Goal: Task Accomplishment & Management: Use online tool/utility

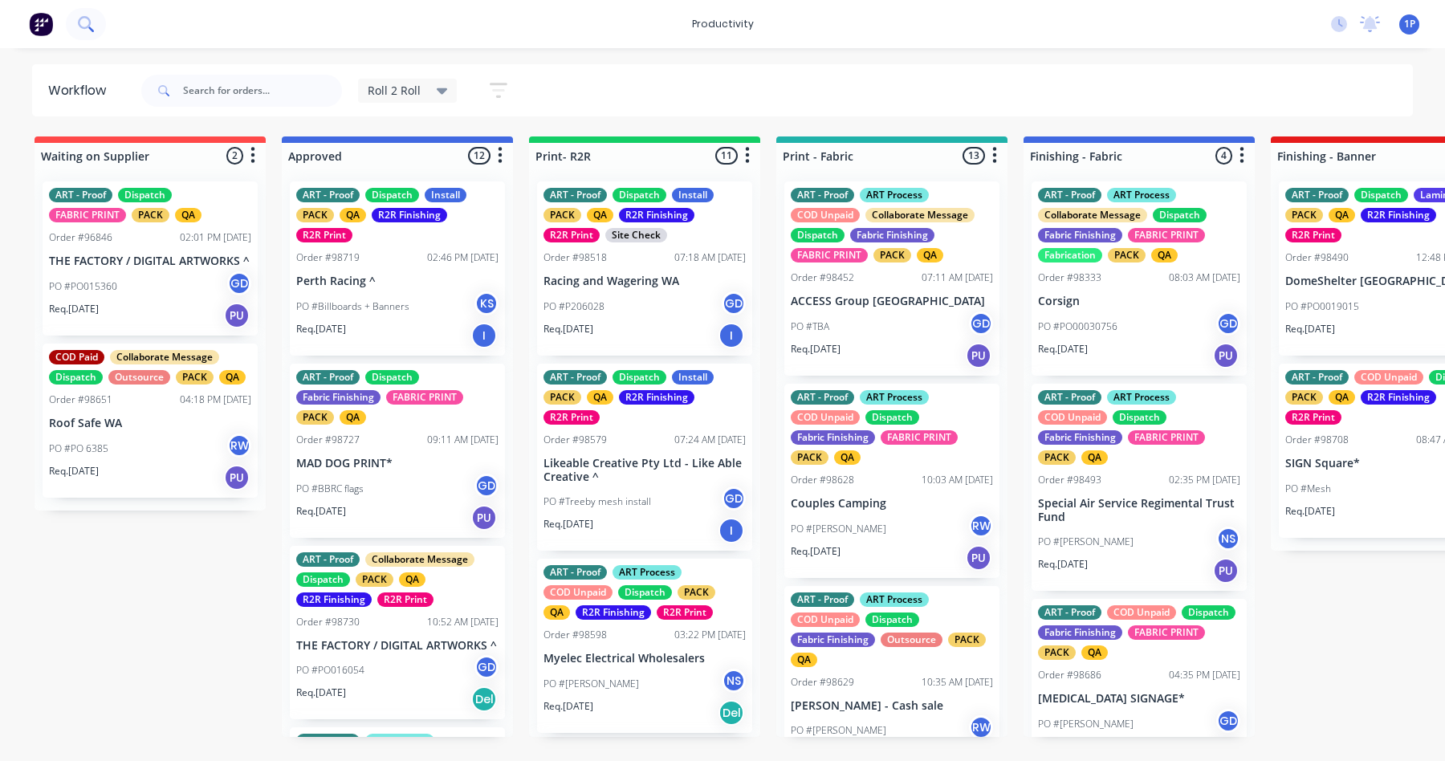
scroll to position [361, 0]
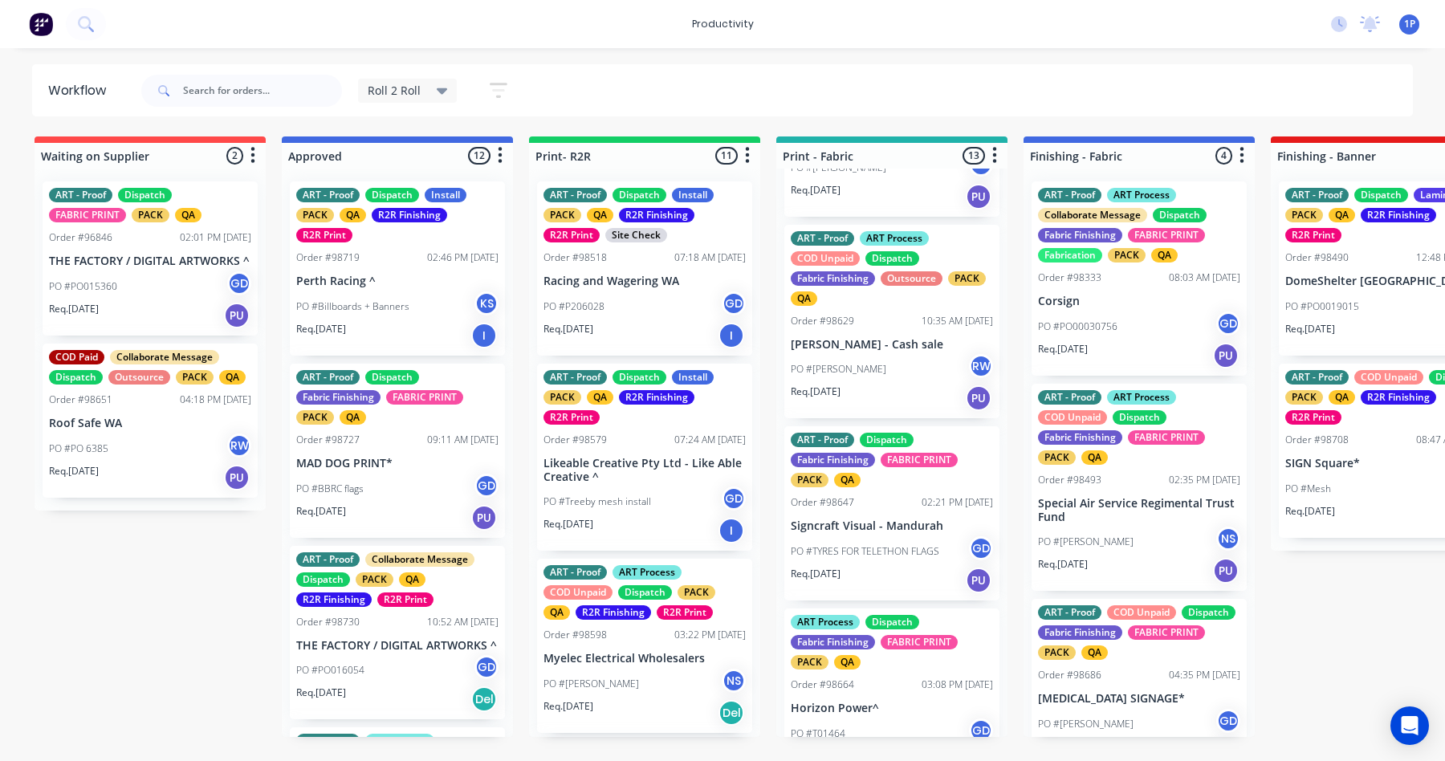
click at [885, 506] on div "Order #98647 02:21 PM 18/09/25" at bounding box center [892, 502] width 202 height 14
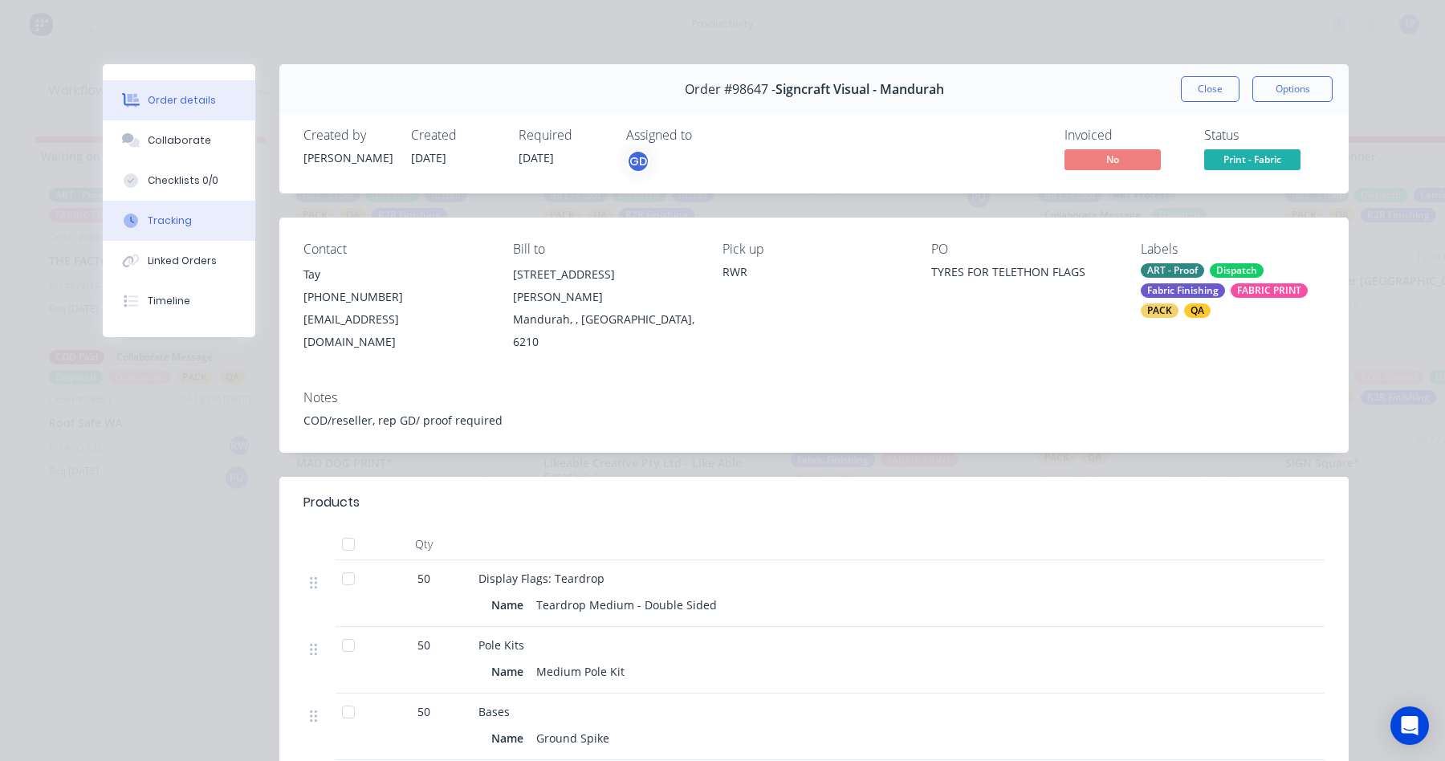
click at [169, 230] on button "Tracking" at bounding box center [179, 221] width 153 height 40
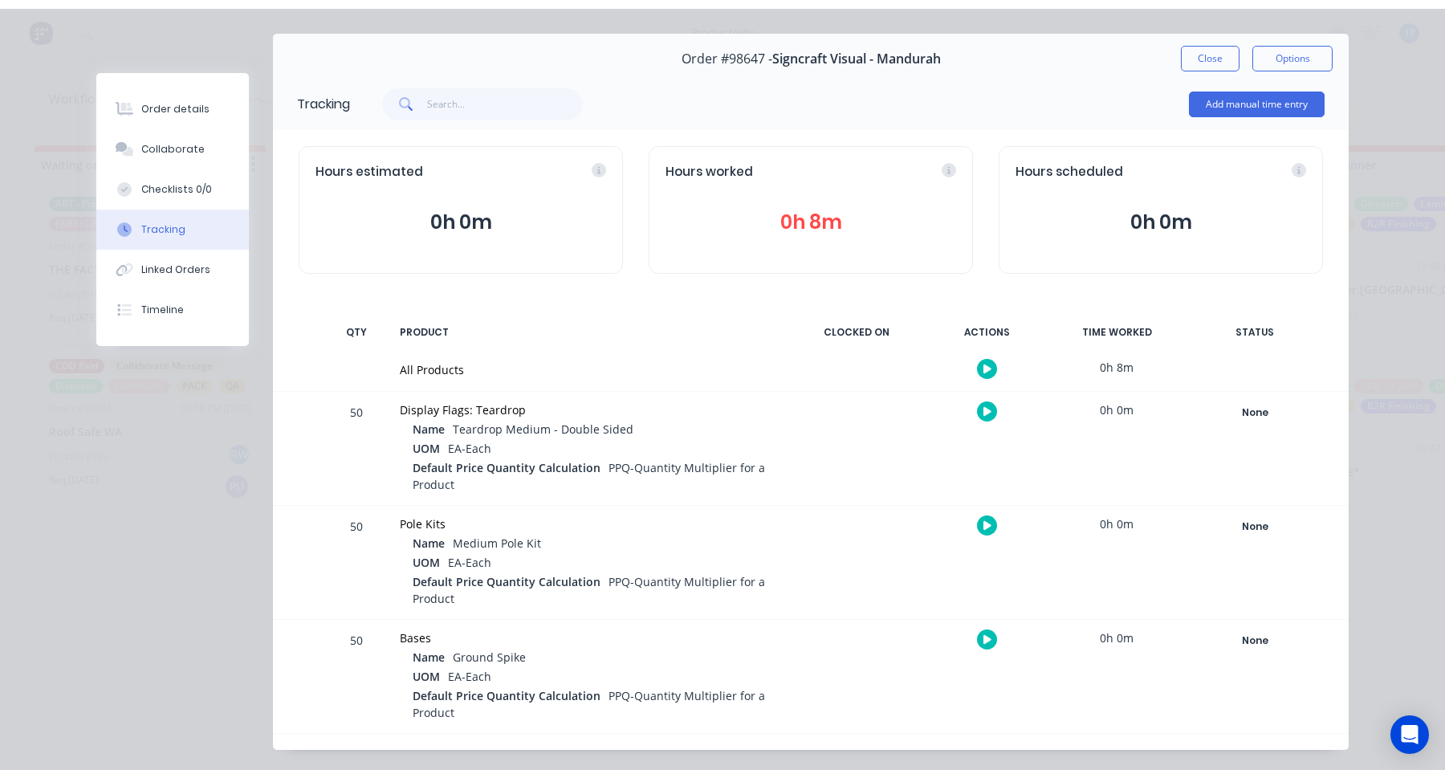
scroll to position [71, 0]
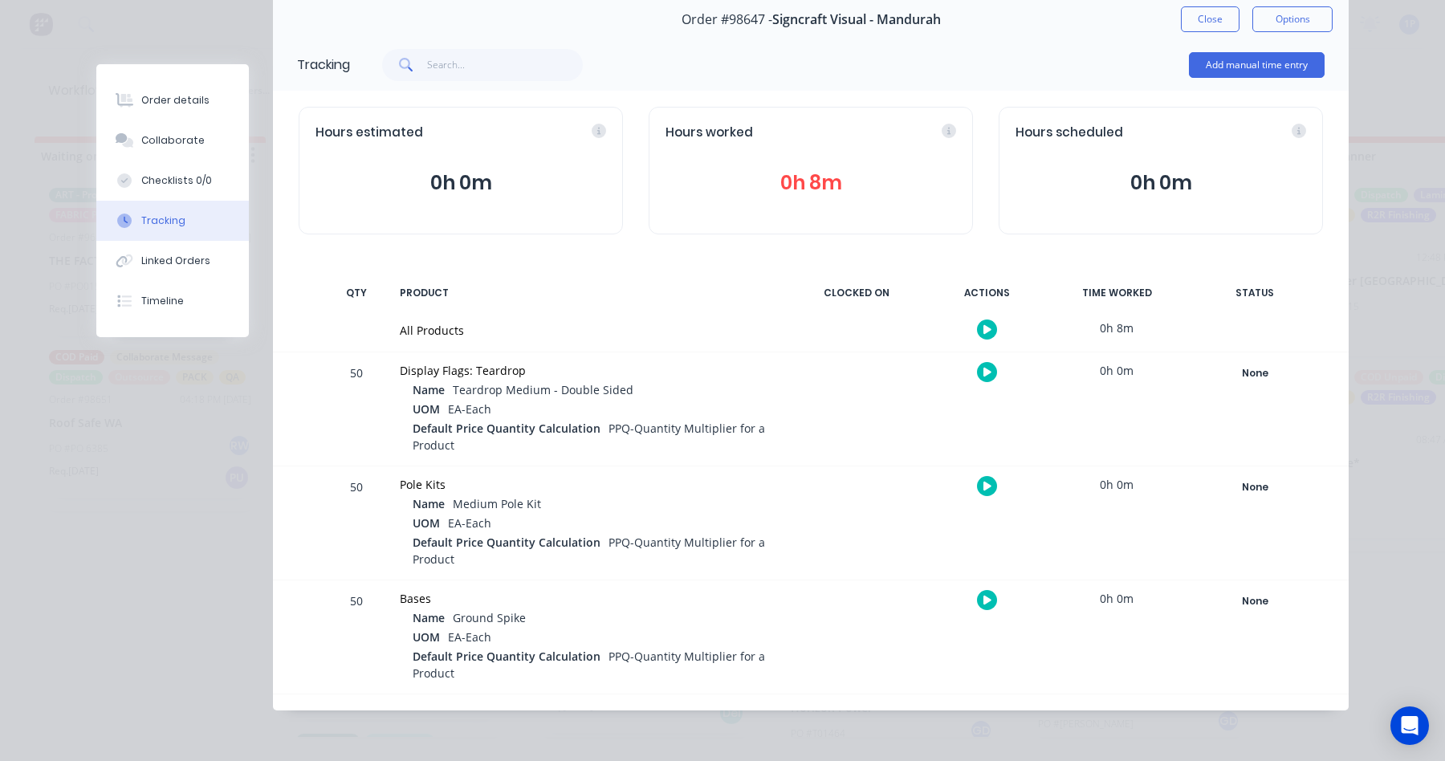
click at [977, 376] on button "button" at bounding box center [987, 372] width 20 height 20
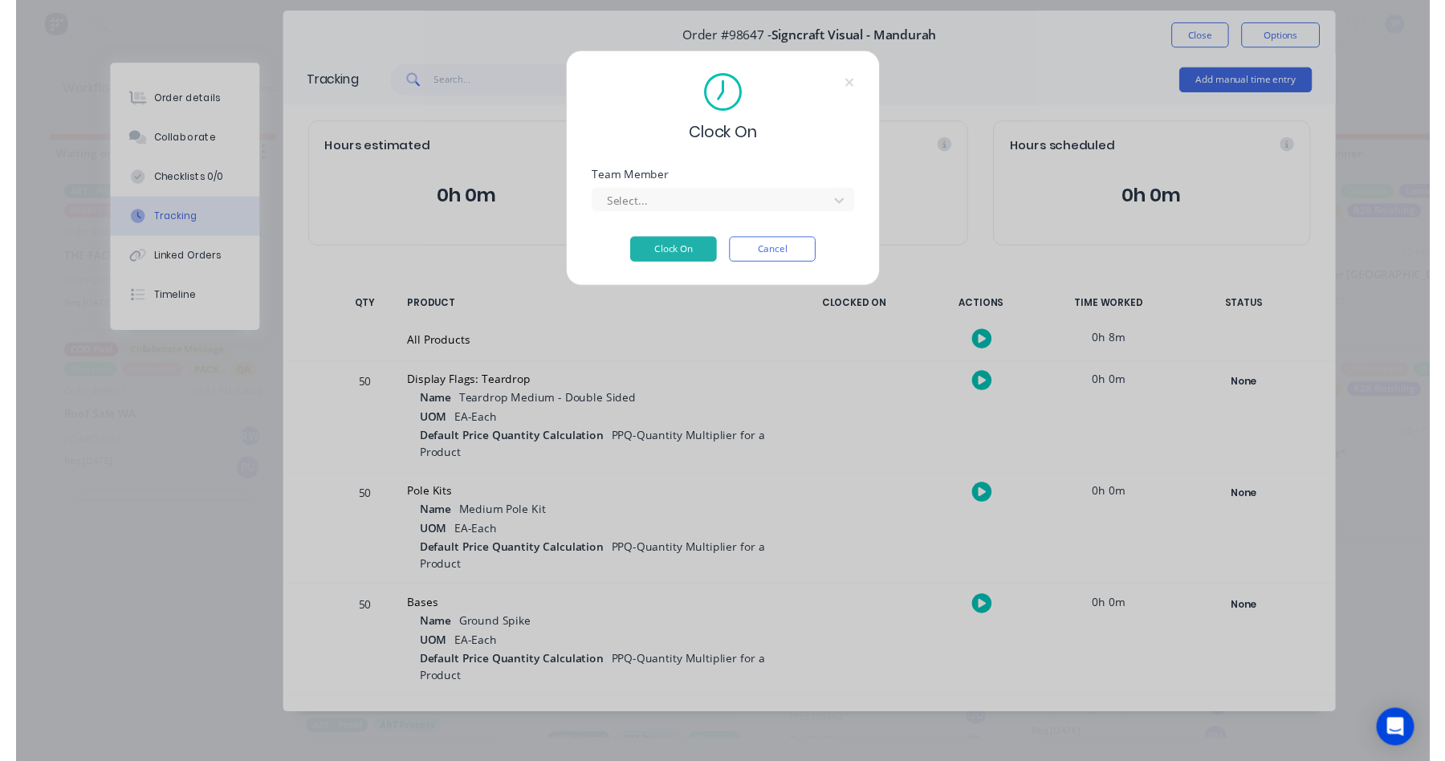
scroll to position [53, 0]
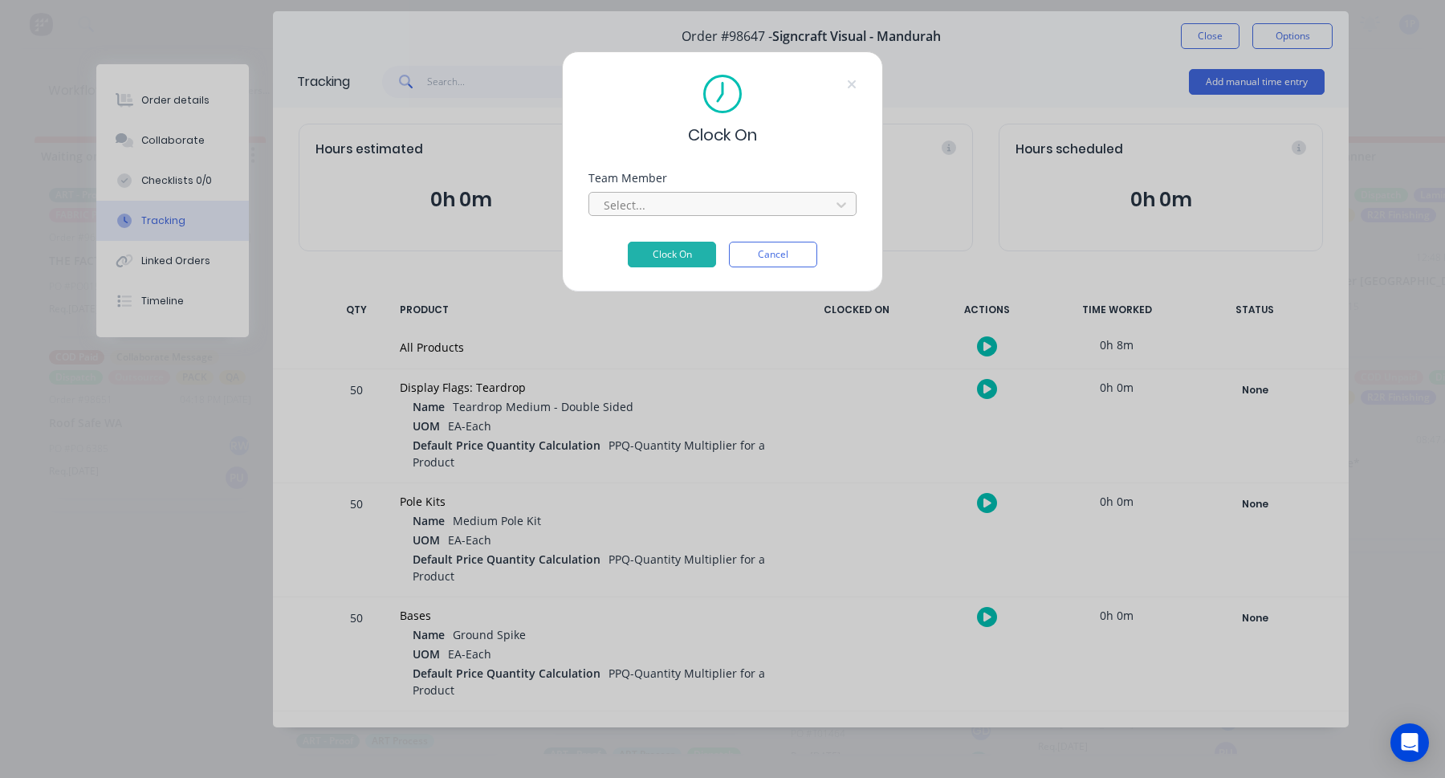
click at [685, 208] on div at bounding box center [712, 205] width 220 height 20
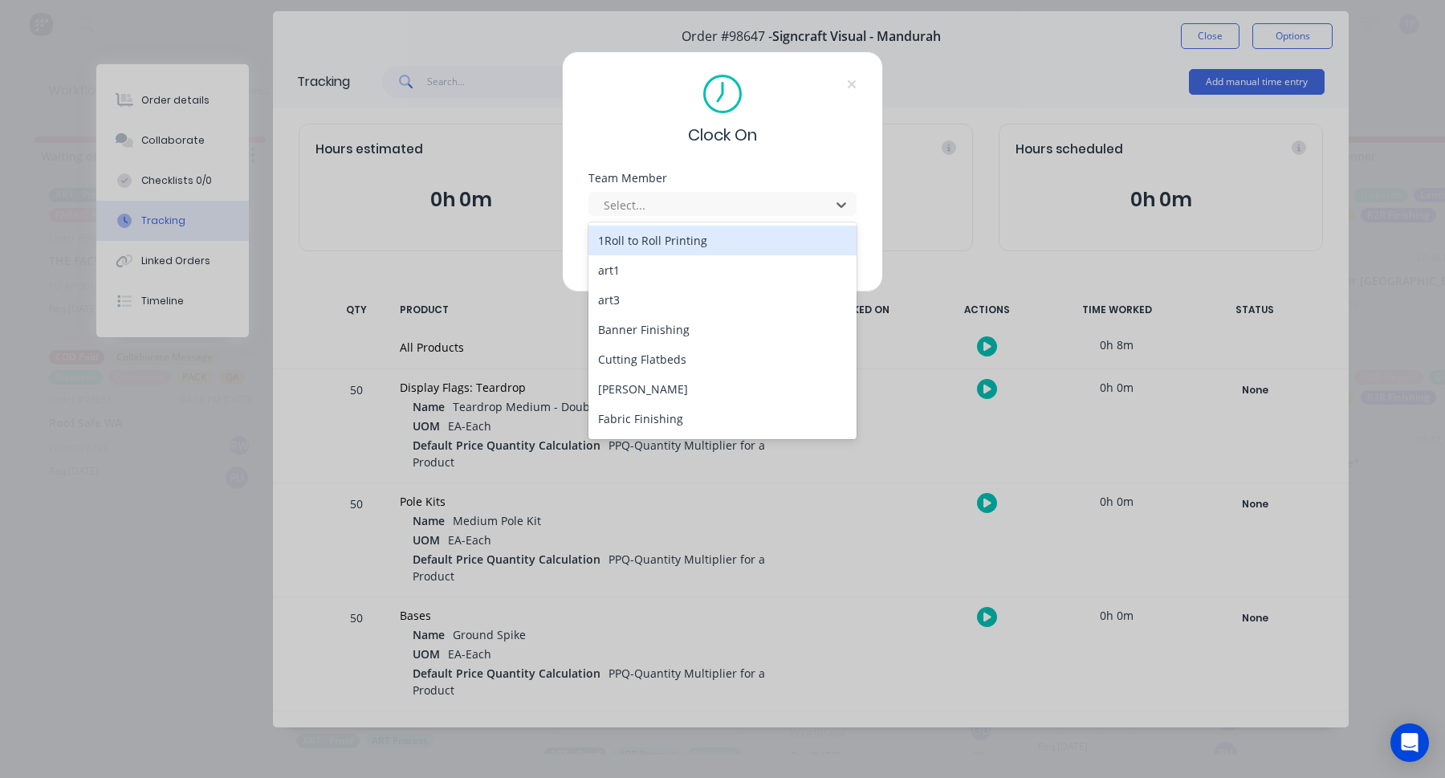
click at [629, 239] on div "1Roll to Roll Printing" at bounding box center [722, 241] width 268 height 30
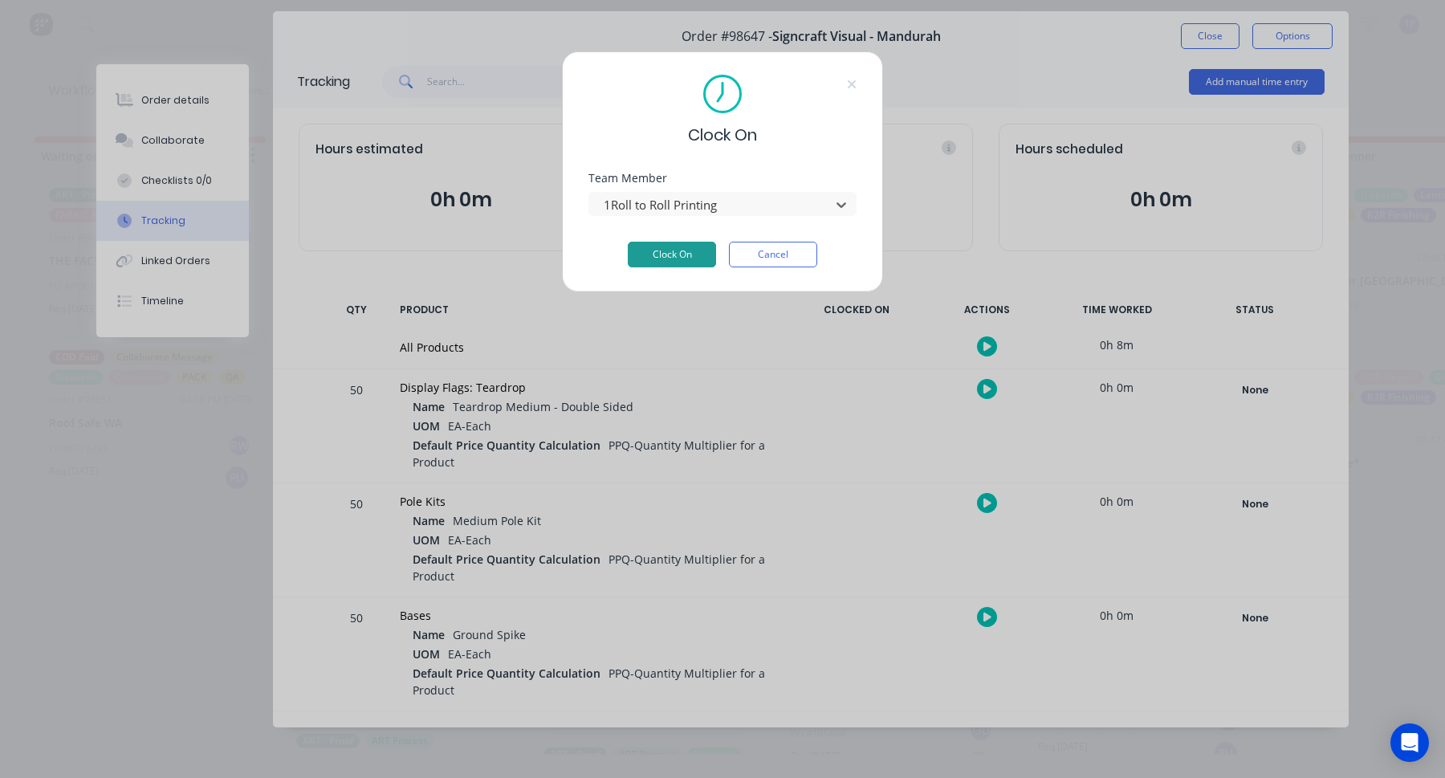
click at [677, 246] on button "Clock On" at bounding box center [672, 255] width 88 height 26
